Goal: Contribute content

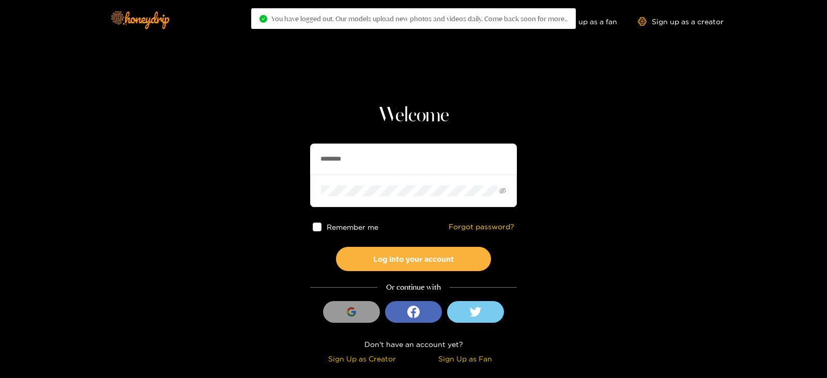
drag, startPoint x: 405, startPoint y: 150, endPoint x: 284, endPoint y: 153, distance: 121.5
click at [284, 153] on section "Welcome ******** Remember me Forgot password? Log into your account Or continue…" at bounding box center [413, 183] width 827 height 367
type input "**********"
click at [336, 247] on button "Log into your account" at bounding box center [413, 259] width 155 height 24
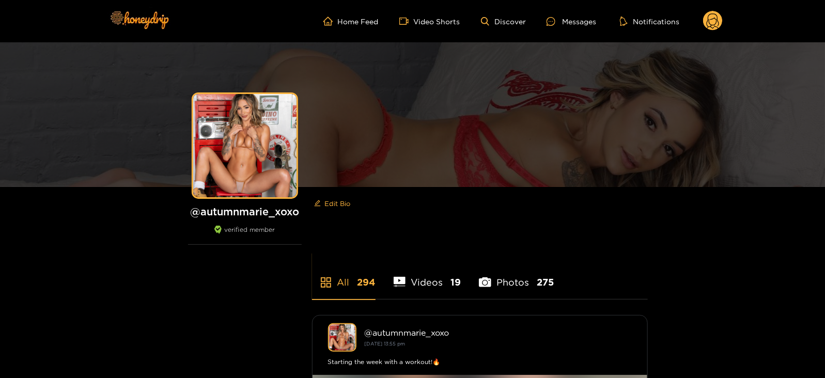
click at [707, 30] on icon at bounding box center [713, 21] width 20 height 21
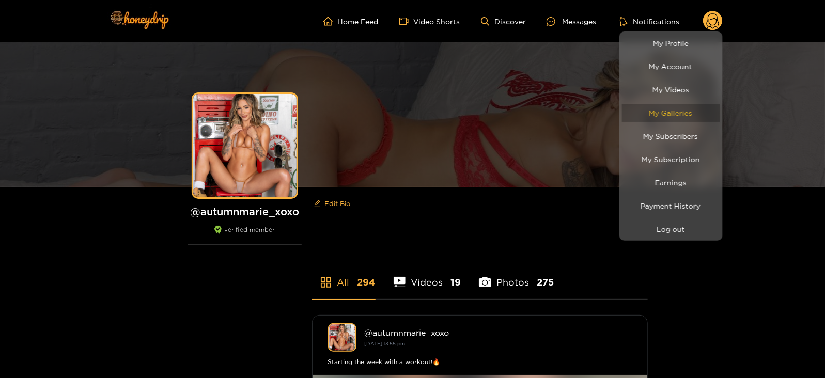
click at [667, 110] on link "My Galleries" at bounding box center [671, 113] width 98 height 18
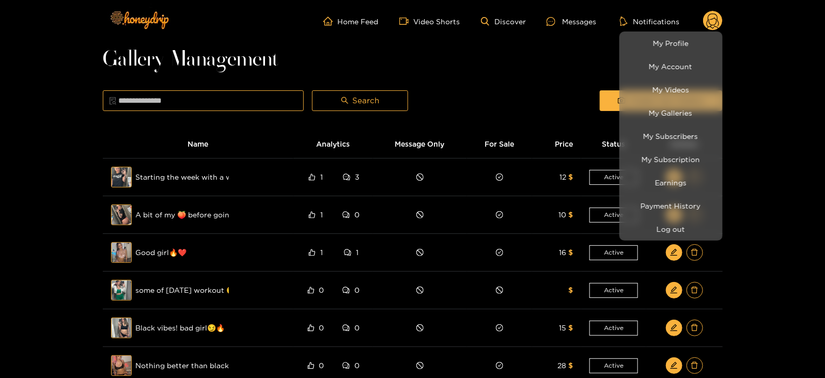
click at [610, 97] on div at bounding box center [412, 189] width 825 height 378
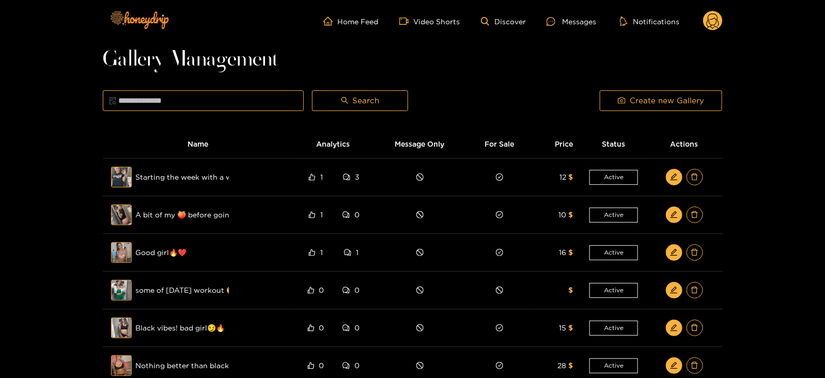
click at [610, 97] on button "Create new Gallery" at bounding box center [661, 100] width 122 height 21
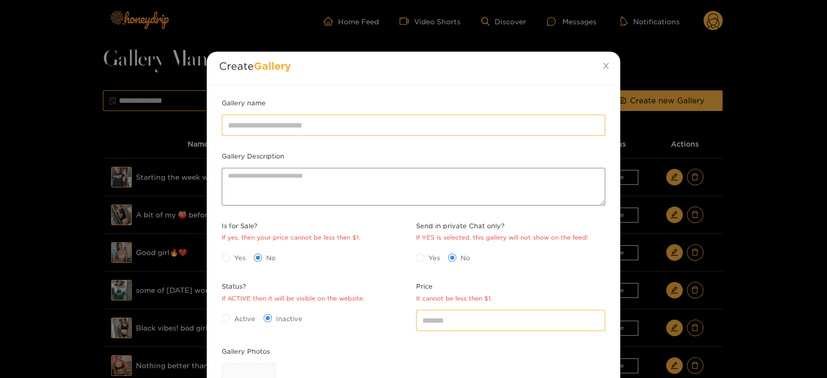
scroll to position [150, 0]
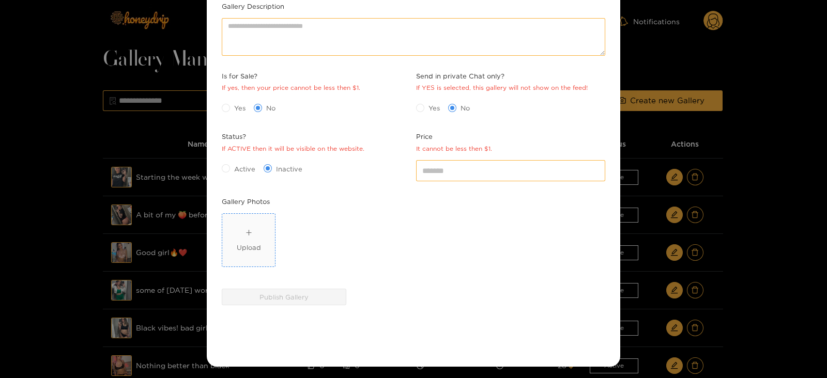
click at [240, 249] on div "Upload" at bounding box center [249, 247] width 24 height 10
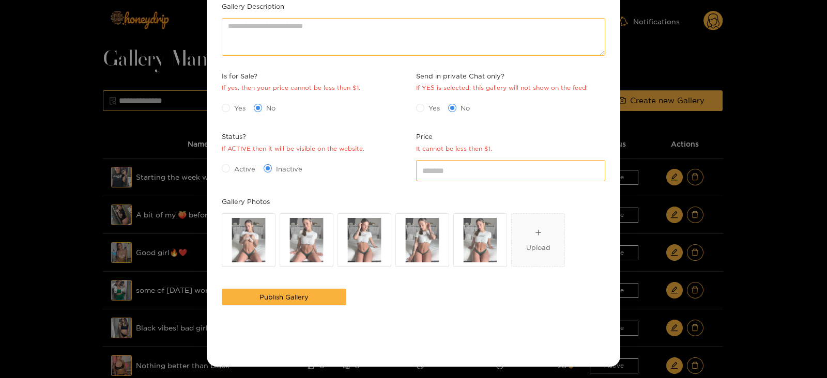
click at [242, 171] on span "Active" at bounding box center [244, 169] width 29 height 10
click at [233, 97] on div "Yes No" at bounding box center [316, 108] width 194 height 22
click at [233, 102] on label "Yes" at bounding box center [236, 107] width 28 height 11
click at [451, 164] on input "*" at bounding box center [510, 170] width 189 height 21
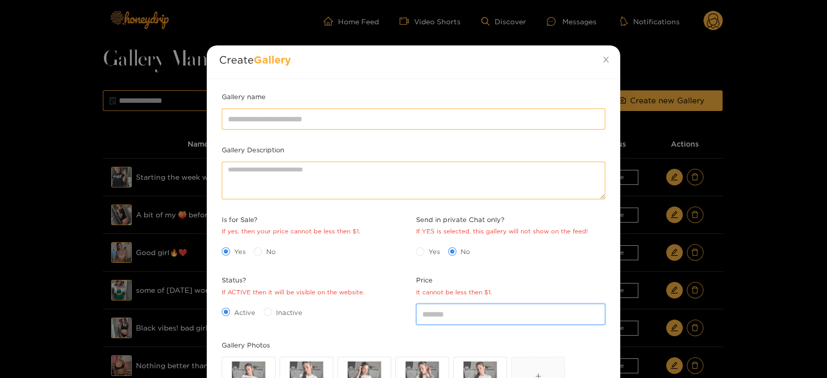
scroll to position [0, 0]
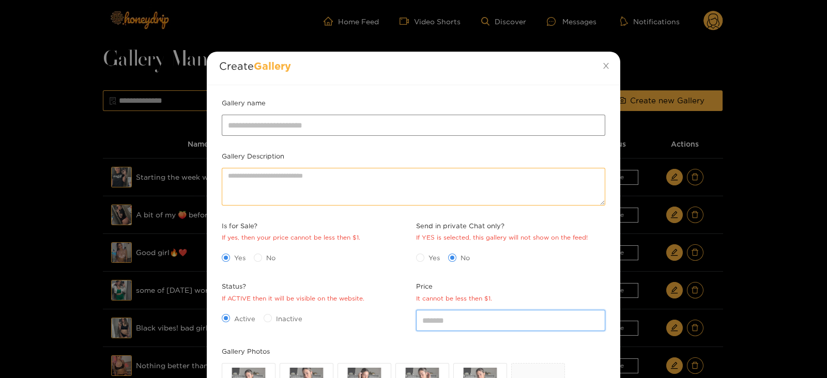
type input "**"
click at [234, 120] on input "Gallery name" at bounding box center [413, 125] width 383 height 21
type input "*"
type input "**********"
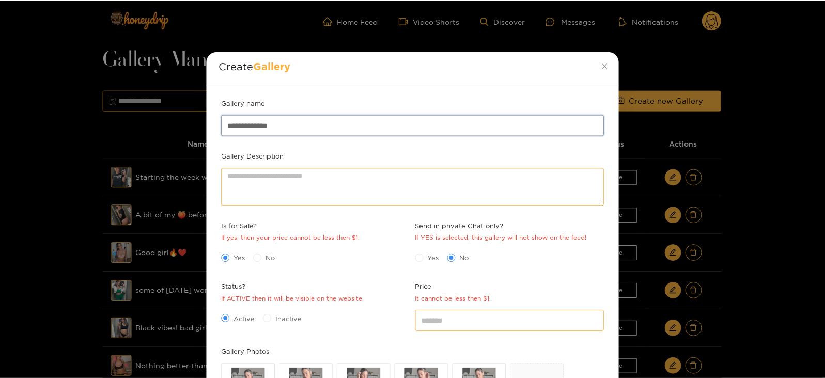
scroll to position [150, 0]
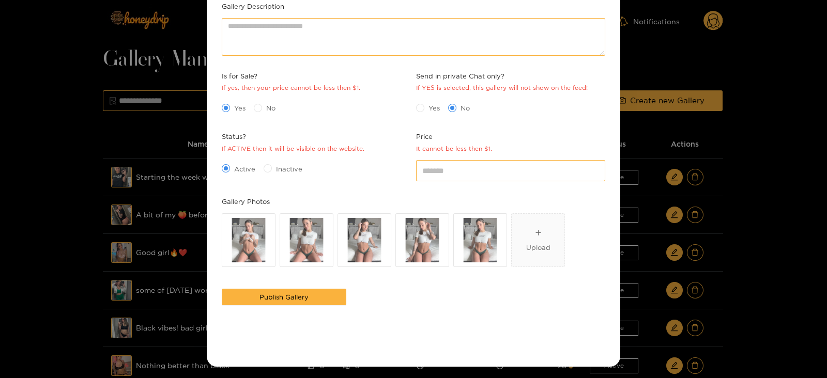
click at [222, 289] on button "Publish Gallery" at bounding box center [284, 297] width 125 height 17
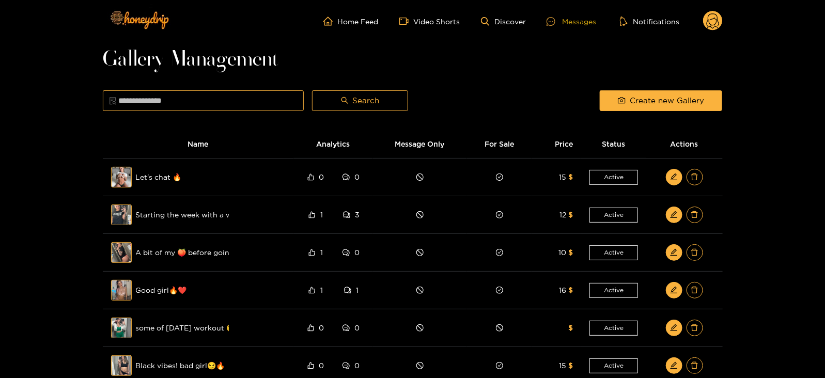
click at [563, 19] on div "Messages" at bounding box center [572, 22] width 50 height 12
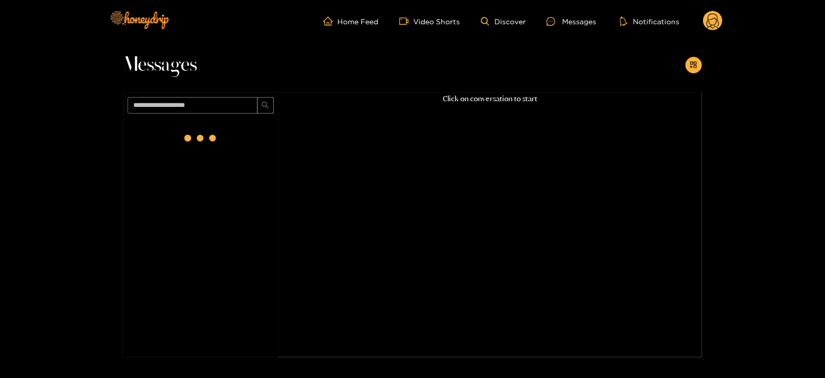
click at [715, 23] on circle at bounding box center [713, 21] width 20 height 20
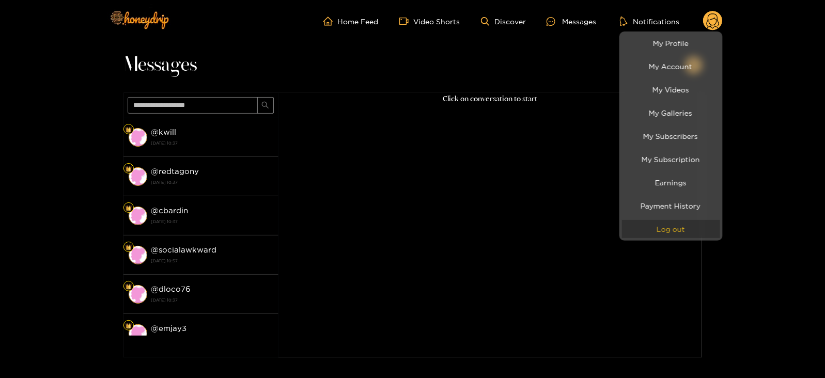
click at [659, 231] on button "Log out" at bounding box center [671, 229] width 98 height 18
